Goal: Task Accomplishment & Management: Complete application form

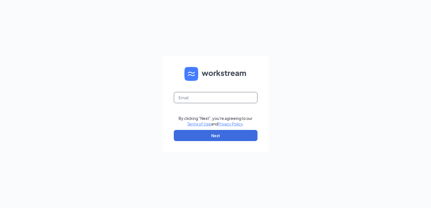
click at [203, 97] on input "text" at bounding box center [216, 97] width 84 height 11
type input "queenoflife1985@gmail.com"
click at [207, 134] on button "Next" at bounding box center [216, 135] width 84 height 11
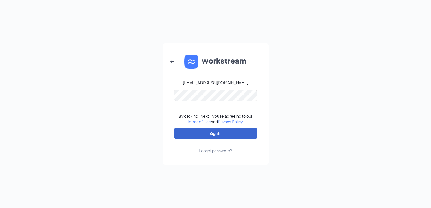
click at [220, 133] on button "Sign In" at bounding box center [216, 133] width 84 height 11
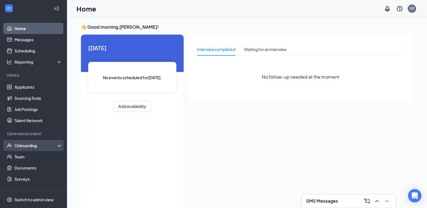
click at [32, 143] on div "Onboarding" at bounding box center [36, 146] width 43 height 6
click at [32, 155] on link "Overview" at bounding box center [39, 156] width 48 height 11
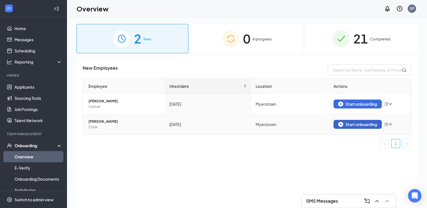
click at [234, 124] on div "Start onboarding" at bounding box center [357, 124] width 39 height 5
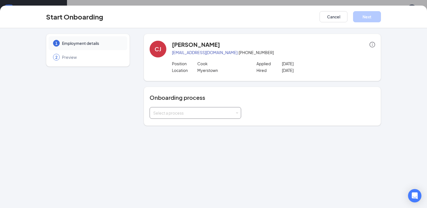
click at [234, 113] on span at bounding box center [237, 113] width 3 height 3
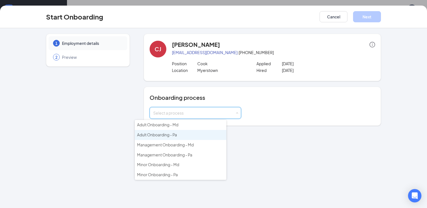
click at [174, 134] on span "Adult Onboarding - Pa" at bounding box center [157, 134] width 40 height 5
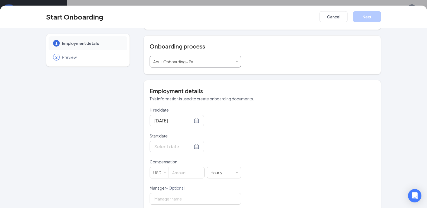
scroll to position [56, 0]
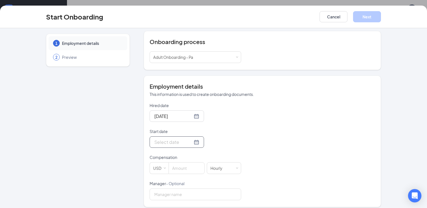
click at [154, 143] on input "Start date" at bounding box center [173, 142] width 38 height 7
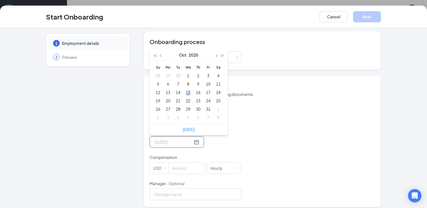
type input "[DATE]"
click at [185, 93] on div "15" at bounding box center [188, 92] width 7 height 7
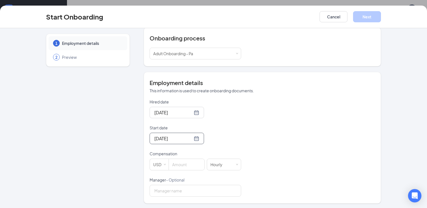
scroll to position [61, 0]
click at [169, 165] on input at bounding box center [186, 163] width 35 height 11
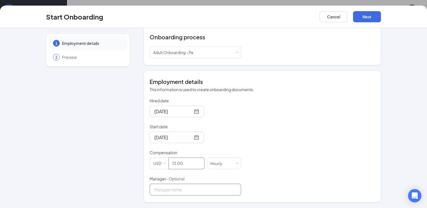
type input "13"
click at [165, 167] on input "Manager - Optional" at bounding box center [196, 190] width 92 height 12
type input "[PERSON_NAME]"
click at [234, 17] on button "Next" at bounding box center [367, 16] width 28 height 11
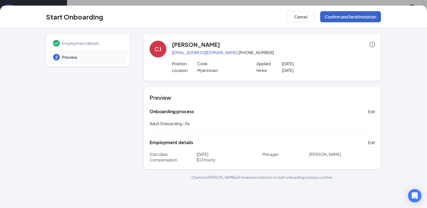
click at [234, 15] on button "Confirm and Send Invitation" at bounding box center [350, 16] width 61 height 11
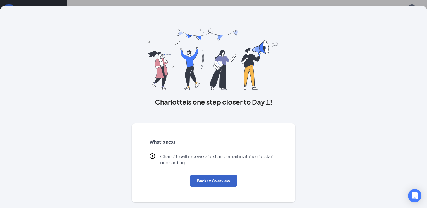
click at [212, 167] on button "Back to Overview" at bounding box center [213, 181] width 47 height 12
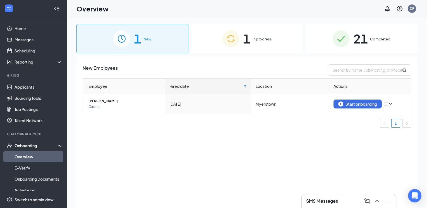
click at [27, 157] on link "Overview" at bounding box center [39, 156] width 48 height 11
click at [33, 146] on div "Onboarding" at bounding box center [36, 146] width 43 height 6
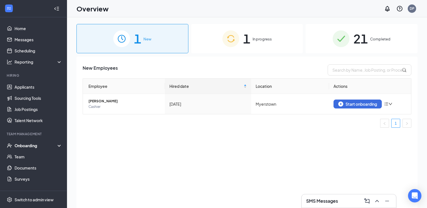
click at [234, 44] on div "1 In progress" at bounding box center [247, 38] width 112 height 29
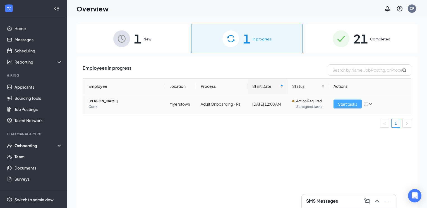
click at [234, 104] on span "Start tasks" at bounding box center [347, 104] width 19 height 6
